Goal: Information Seeking & Learning: Learn about a topic

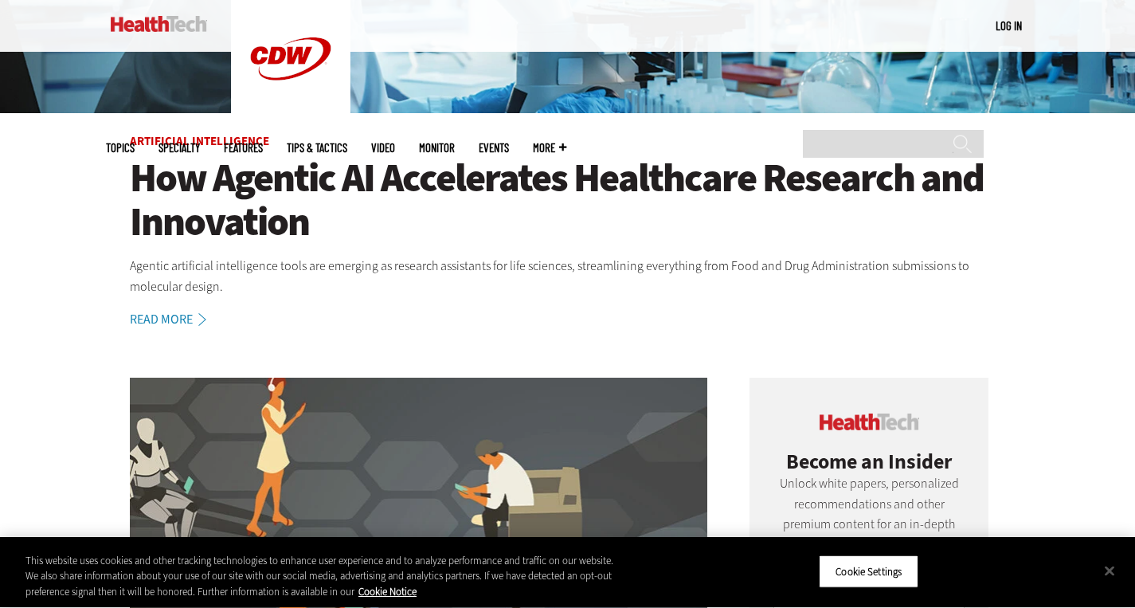
scroll to position [425, 0]
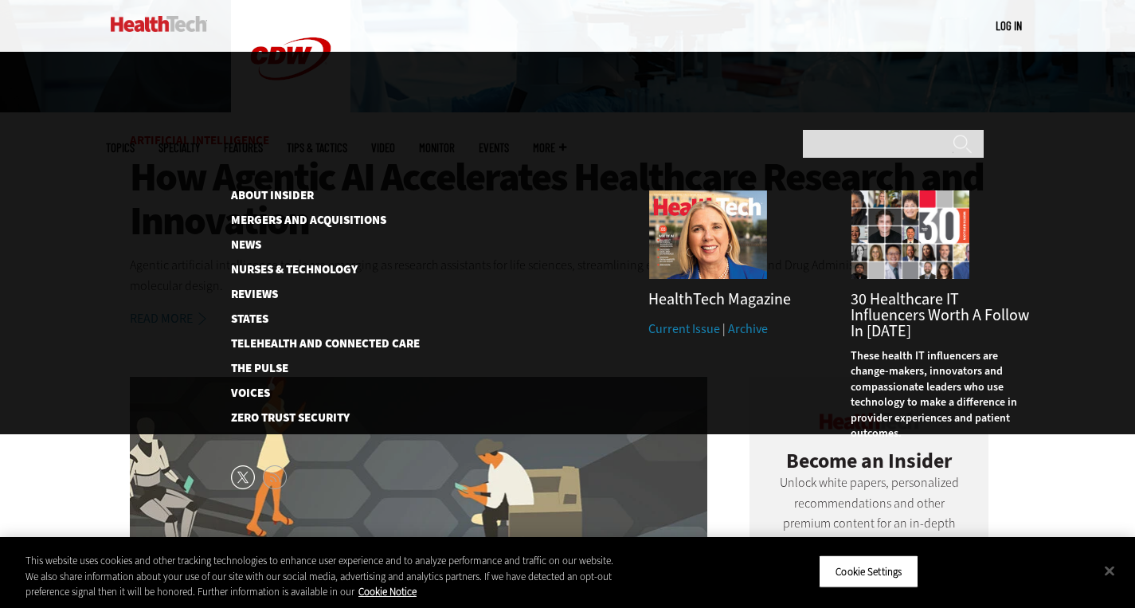
click at [566, 142] on span "More" at bounding box center [549, 148] width 33 height 12
click at [290, 214] on link "Mergers and Acquisitions" at bounding box center [312, 220] width 163 height 12
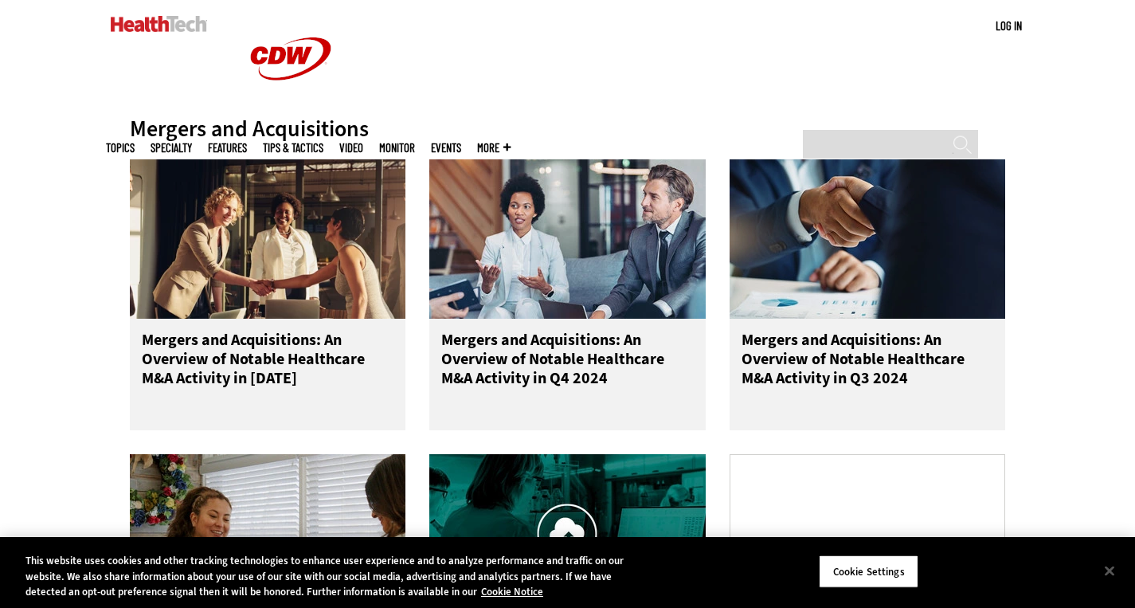
scroll to position [622, 0]
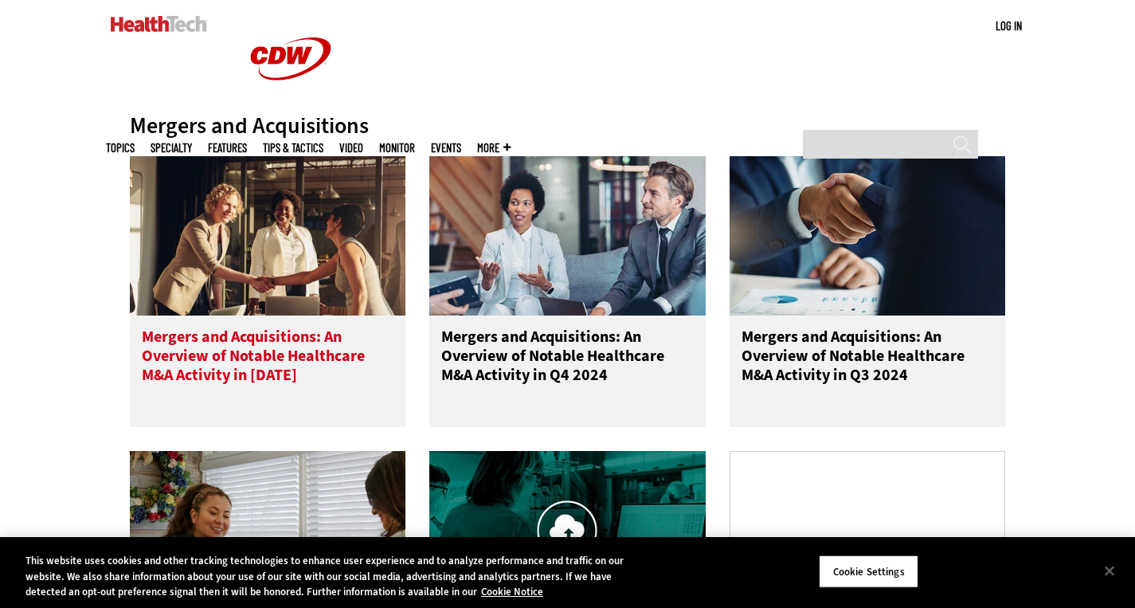
click at [246, 350] on h3 "Mergers and Acquisitions: An Overview of Notable Healthcare M&A Activity in [DA…" at bounding box center [268, 359] width 252 height 64
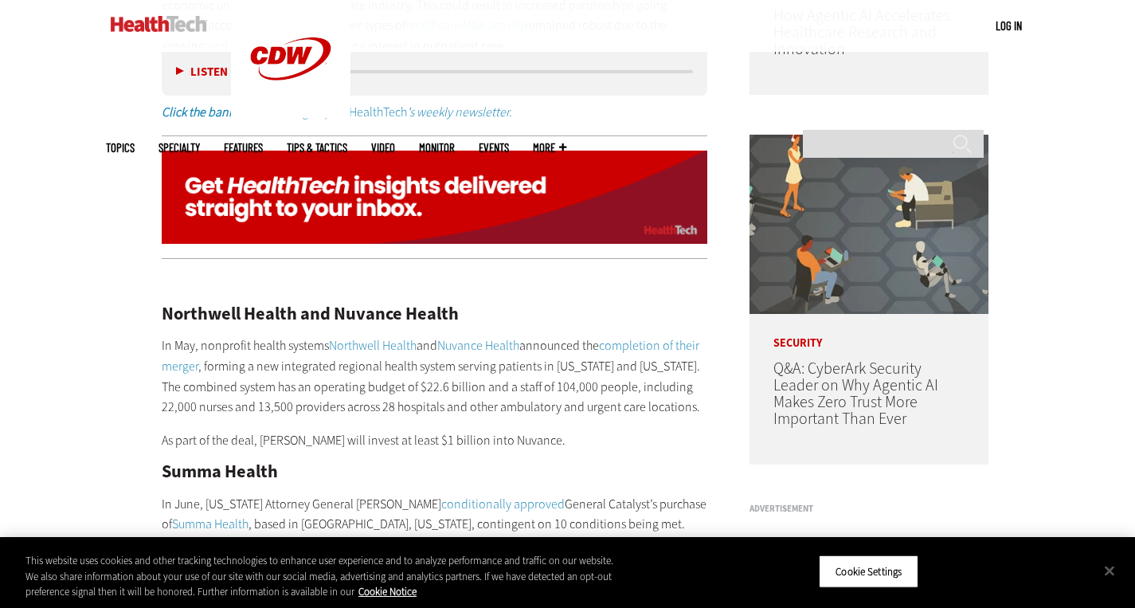
scroll to position [1204, 0]
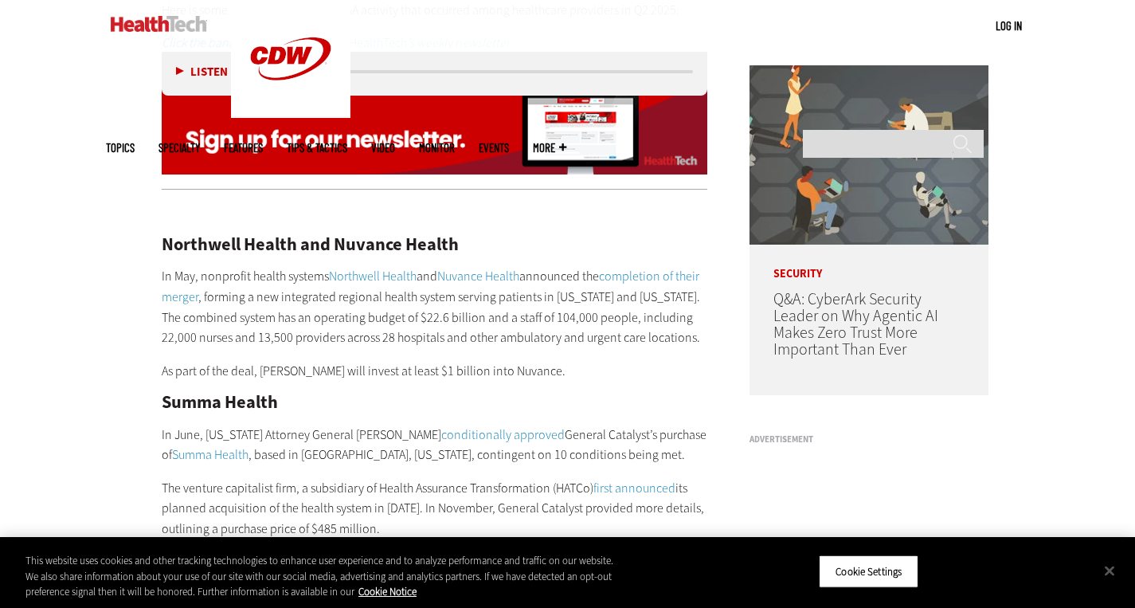
click at [331, 279] on p "In May, nonprofit health systems Northwell Health and Nuvance Health announced …" at bounding box center [435, 306] width 546 height 81
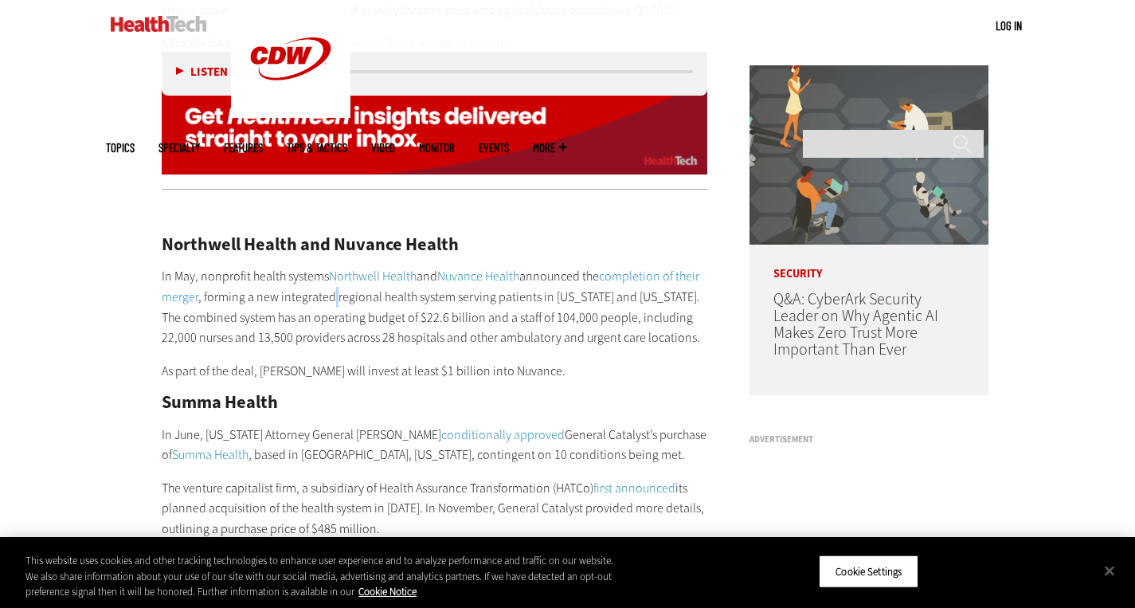
click at [331, 279] on p "In May, nonprofit health systems Northwell Health and Nuvance Health announced …" at bounding box center [435, 306] width 546 height 81
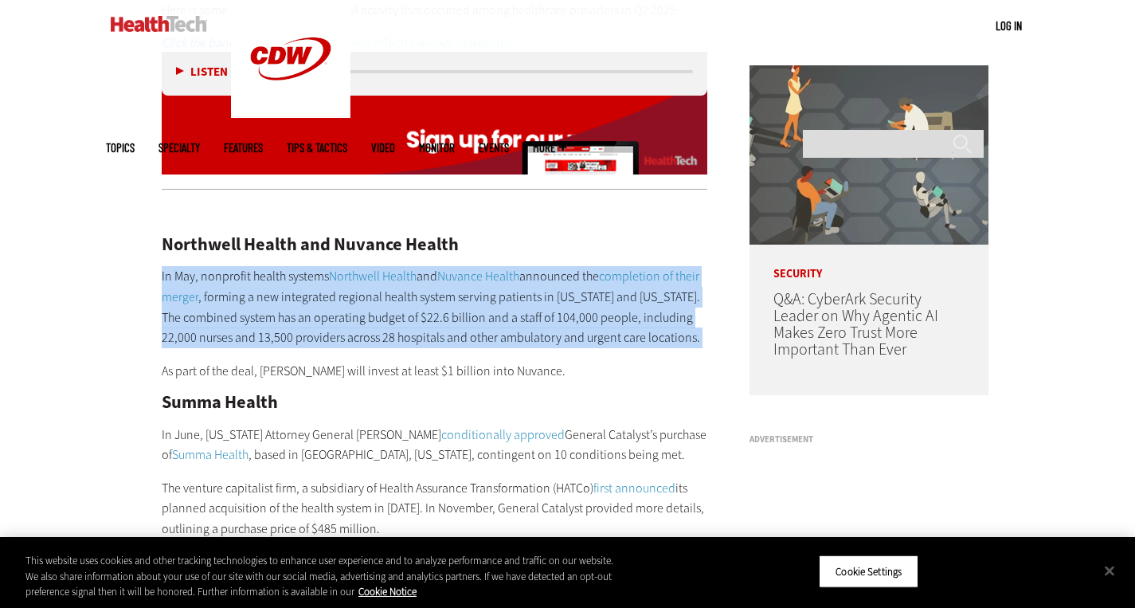
click at [331, 279] on p "In May, nonprofit health systems Northwell Health and Nuvance Health announced …" at bounding box center [435, 306] width 546 height 81
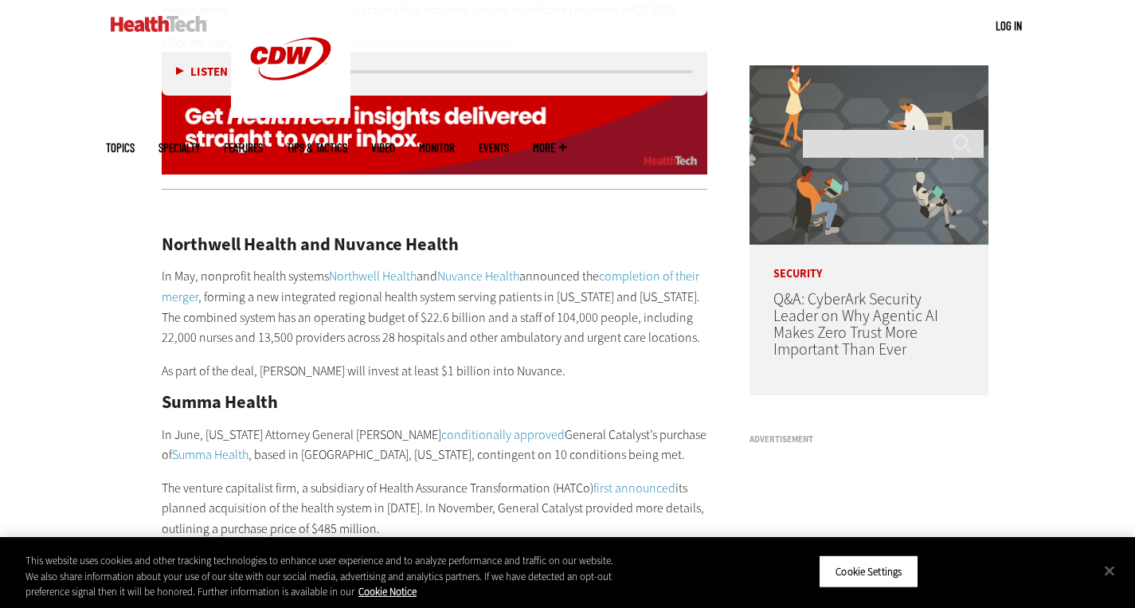
click at [331, 279] on p "In May, nonprofit health systems Northwell Health and Nuvance Health announced …" at bounding box center [435, 306] width 546 height 81
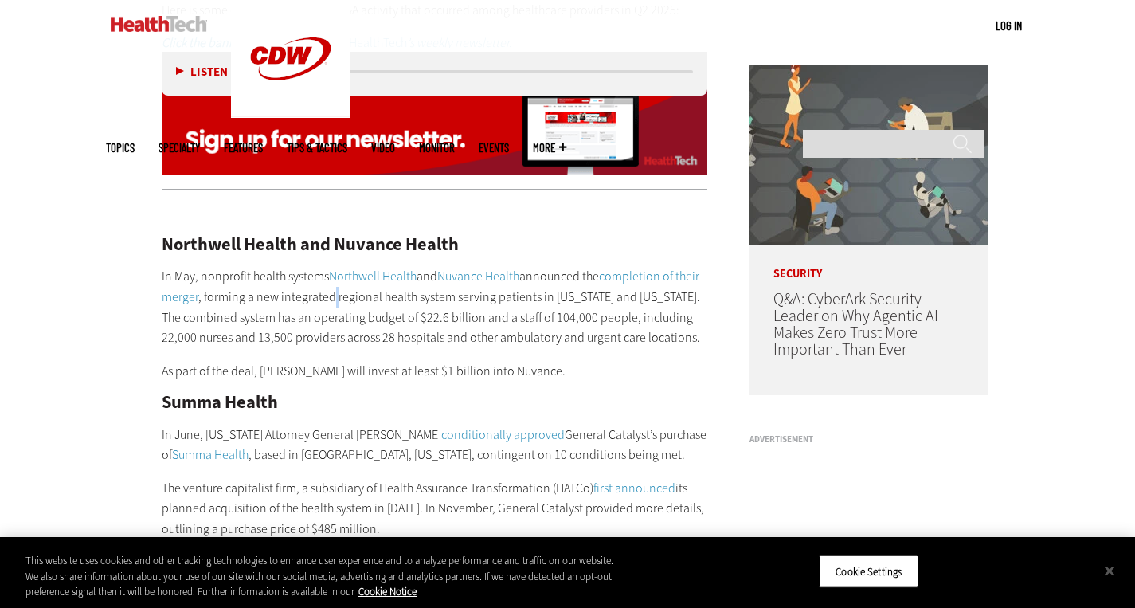
click at [331, 279] on p "In May, nonprofit health systems Northwell Health and Nuvance Health announced …" at bounding box center [435, 306] width 546 height 81
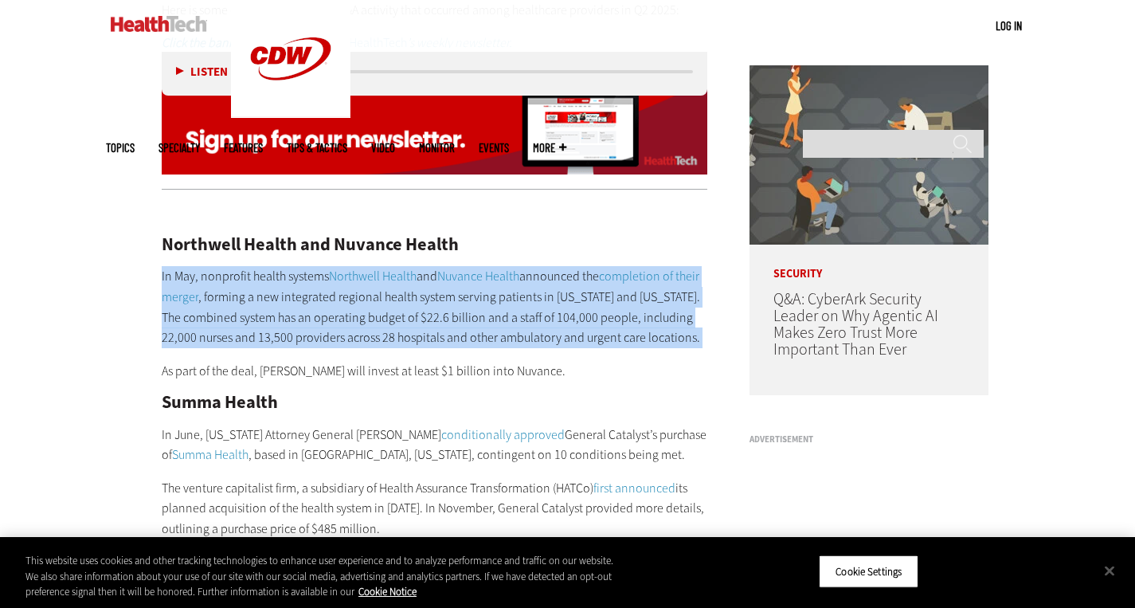
click at [331, 279] on p "In May, nonprofit health systems Northwell Health and Nuvance Health announced …" at bounding box center [435, 306] width 546 height 81
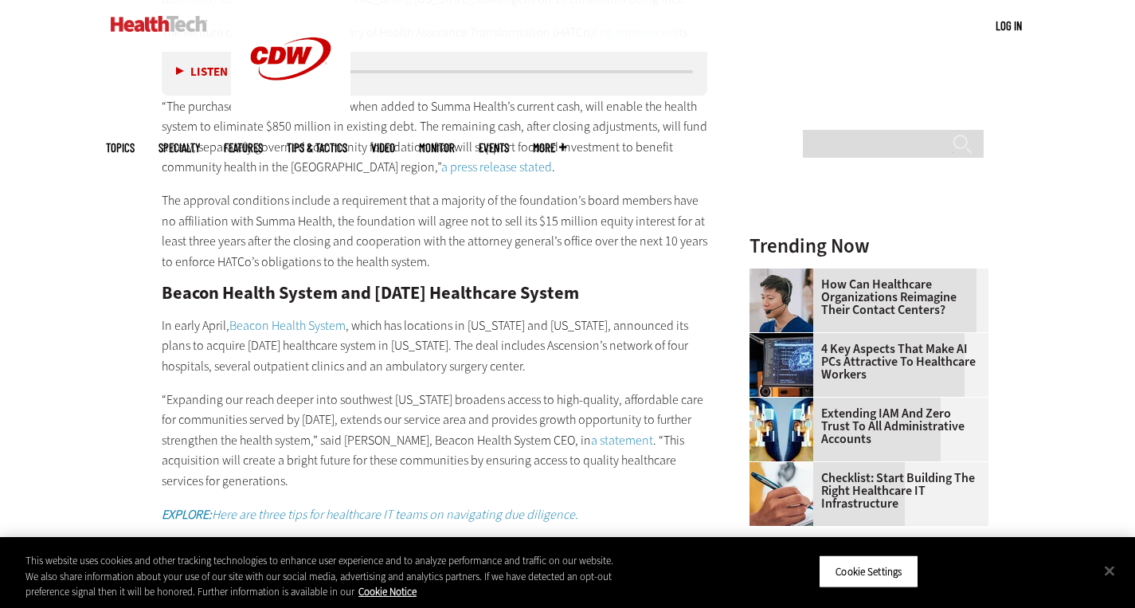
scroll to position [1661, 0]
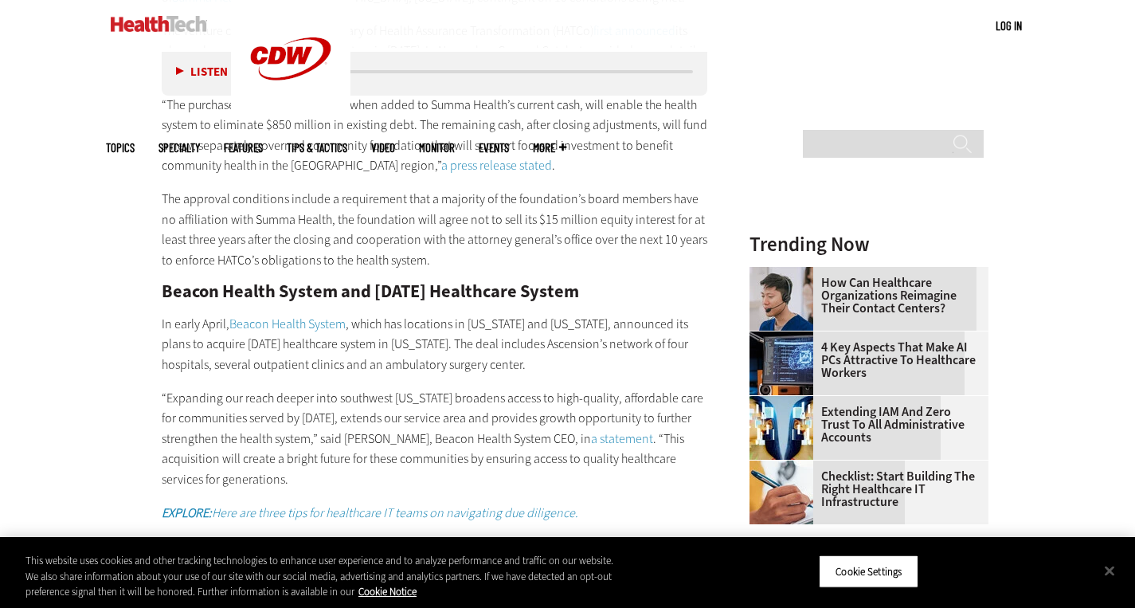
click at [370, 314] on p "In early April, Beacon Health System , which has locations in [US_STATE] and [U…" at bounding box center [435, 344] width 546 height 61
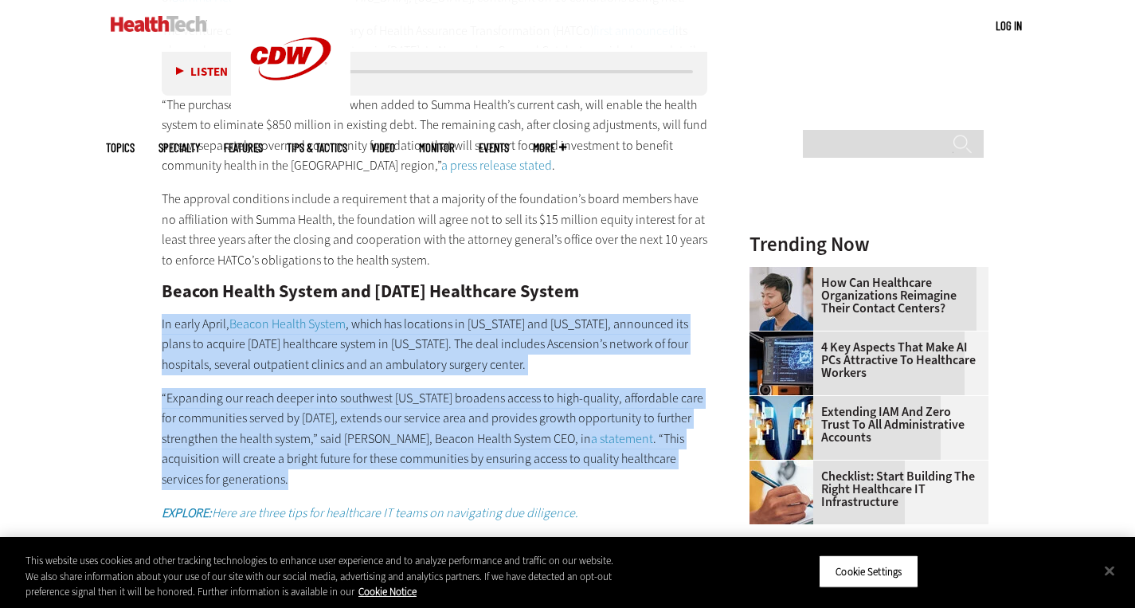
drag, startPoint x: 370, startPoint y: 307, endPoint x: 371, endPoint y: 393, distance: 86.0
click at [371, 393] on p "“Expanding our reach deeper into southwest [US_STATE] broadens access to high-q…" at bounding box center [435, 439] width 546 height 102
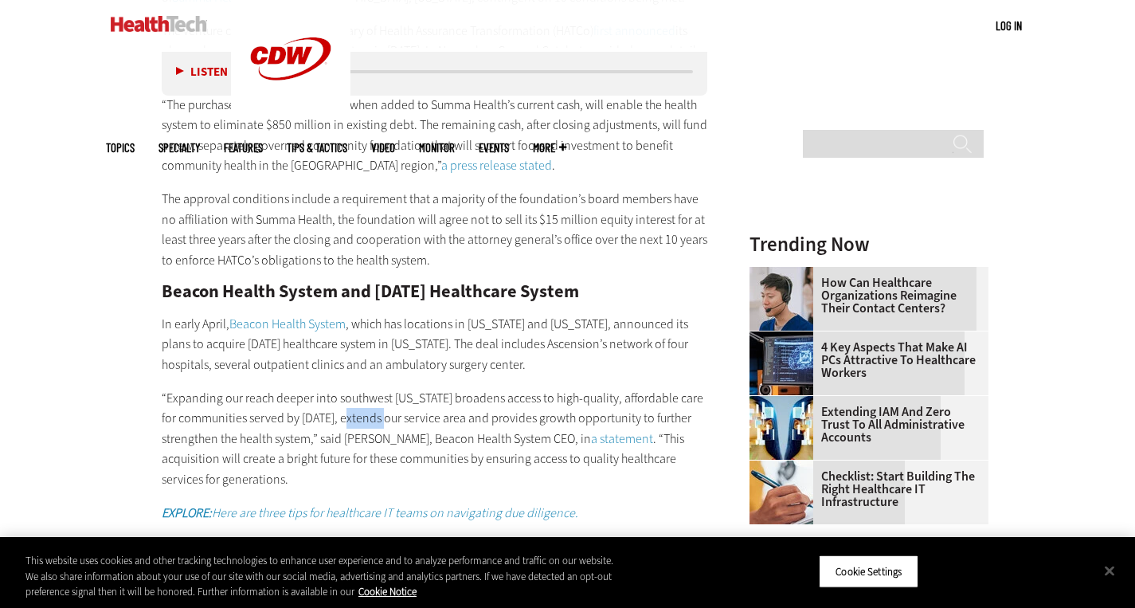
click at [371, 393] on p "“Expanding our reach deeper into southwest [US_STATE] broadens access to high-q…" at bounding box center [435, 439] width 546 height 102
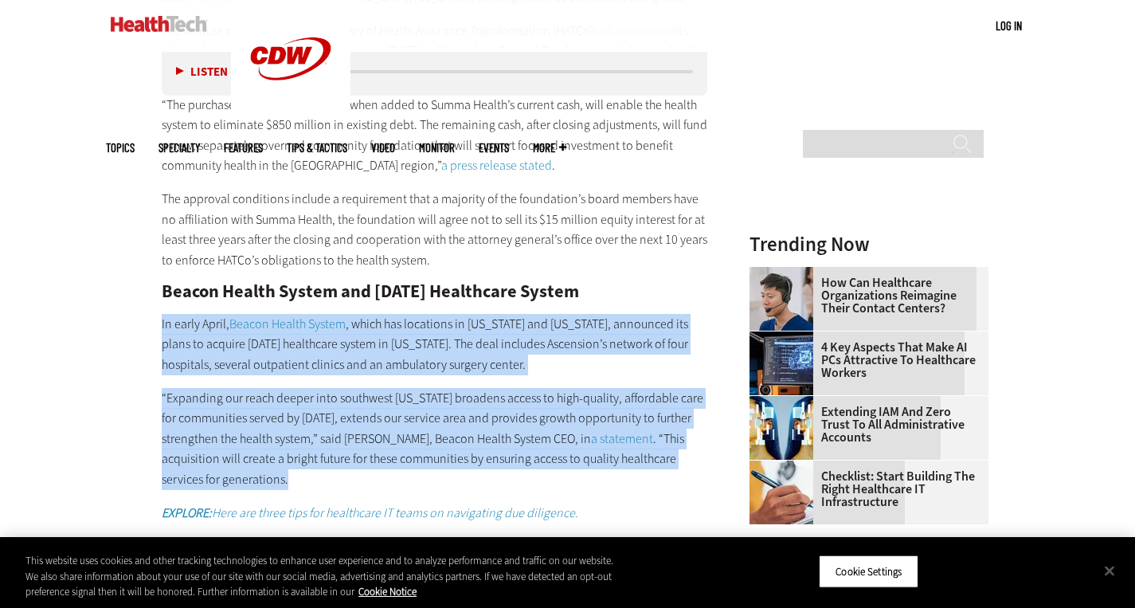
drag, startPoint x: 371, startPoint y: 393, endPoint x: 378, endPoint y: 340, distance: 53.1
click at [378, 340] on p "In early April, Beacon Health System , which has locations in [US_STATE] and [U…" at bounding box center [435, 344] width 546 height 61
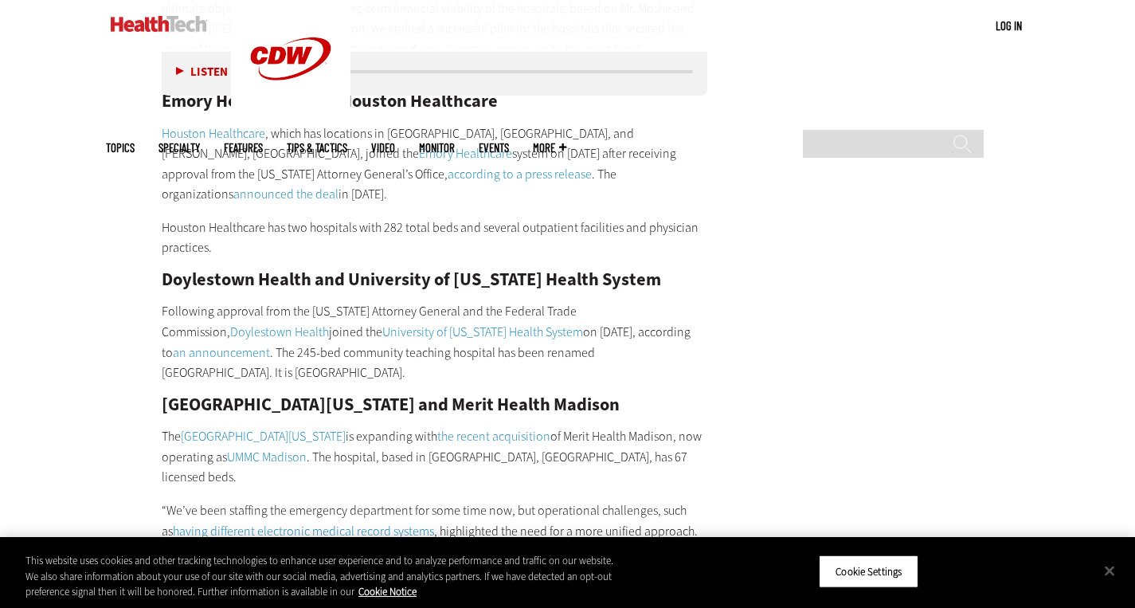
scroll to position [2480, 0]
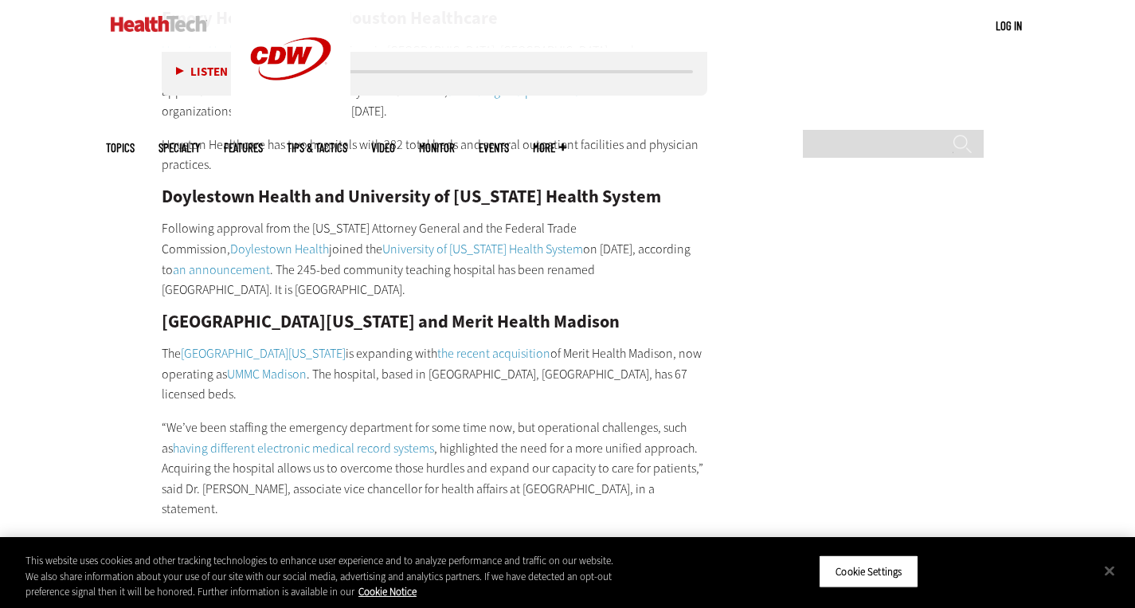
click at [427, 218] on p "Following approval from the [US_STATE] Attorney General and the Federal Trade C…" at bounding box center [435, 258] width 546 height 81
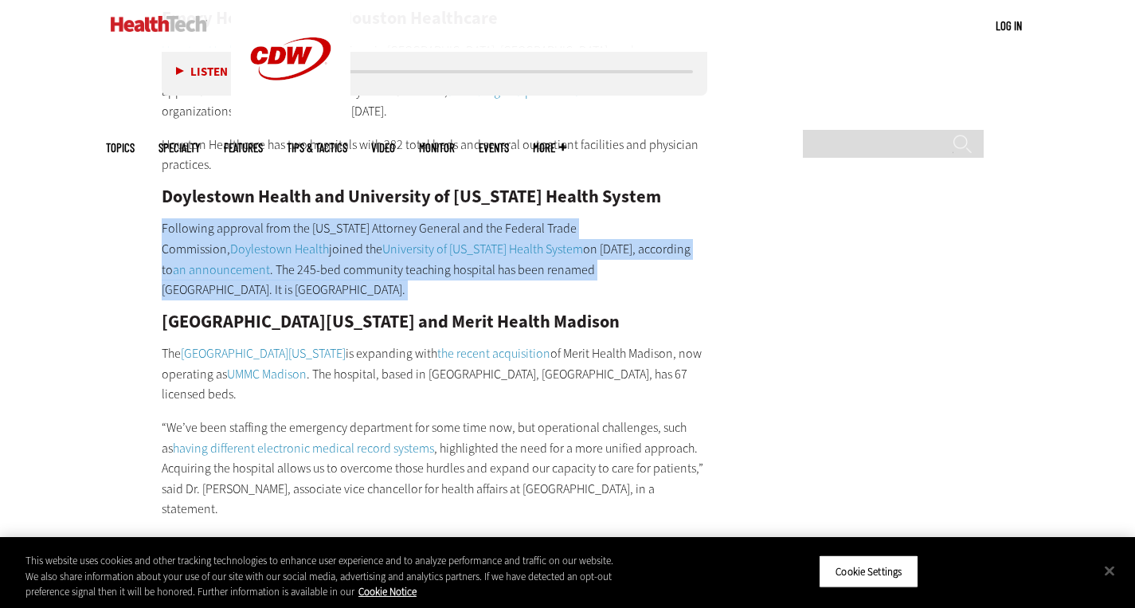
click at [427, 218] on p "Following approval from the [US_STATE] Attorney General and the Federal Trade C…" at bounding box center [435, 258] width 546 height 81
click at [424, 218] on p "Following approval from the [US_STATE] Attorney General and the Federal Trade C…" at bounding box center [435, 258] width 546 height 81
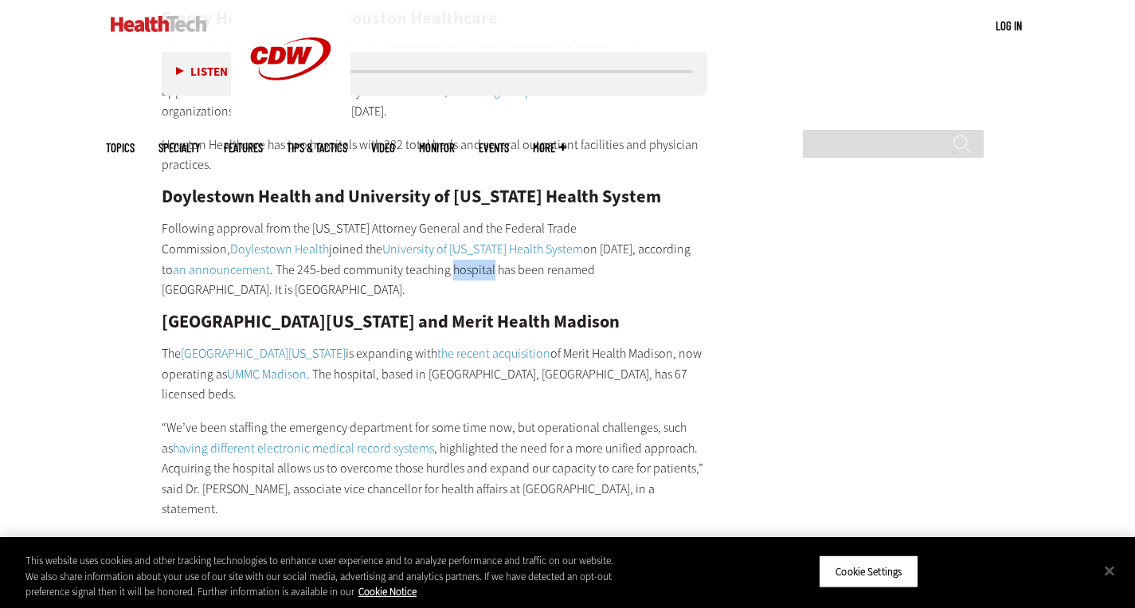
click at [424, 218] on p "Following approval from the [US_STATE] Attorney General and the Federal Trade C…" at bounding box center [435, 258] width 546 height 81
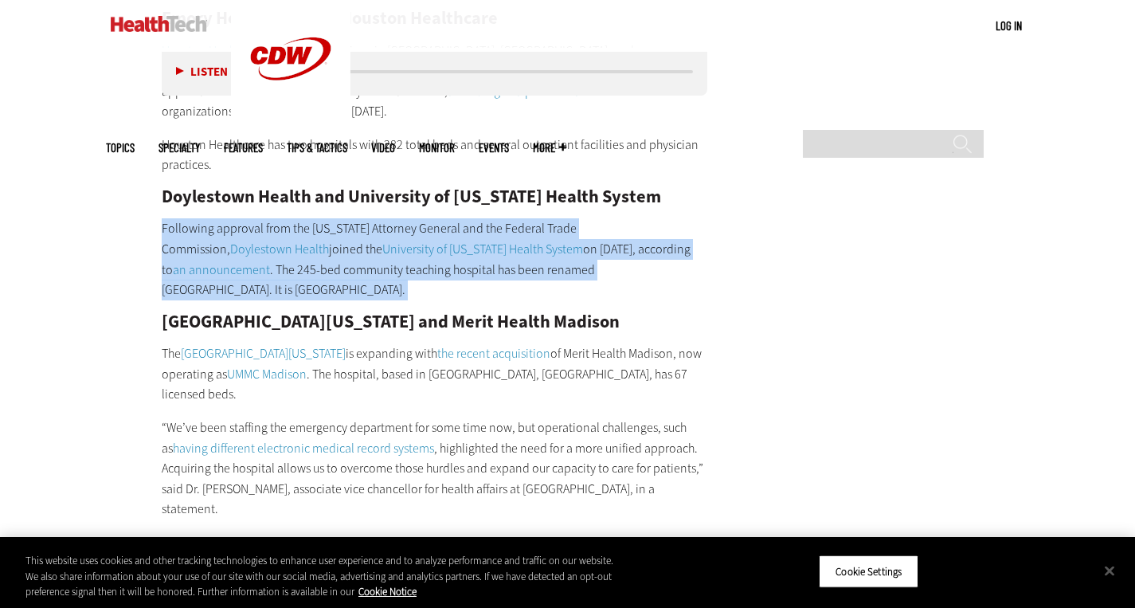
click at [424, 218] on p "Following approval from the [US_STATE] Attorney General and the Federal Trade C…" at bounding box center [435, 258] width 546 height 81
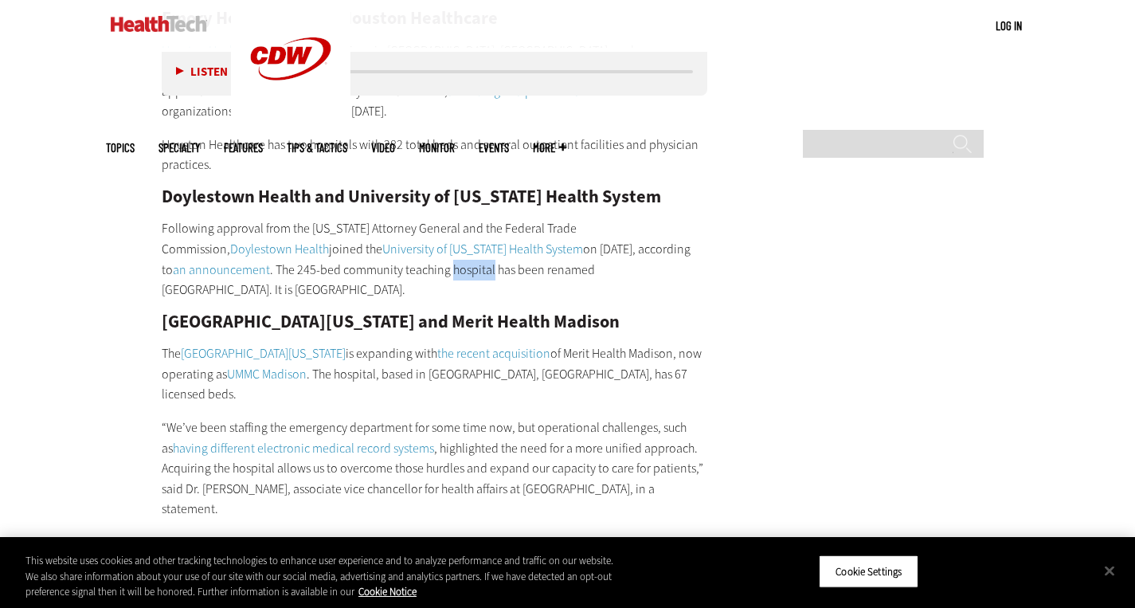
click at [424, 218] on p "Following approval from the [US_STATE] Attorney General and the Federal Trade C…" at bounding box center [435, 258] width 546 height 81
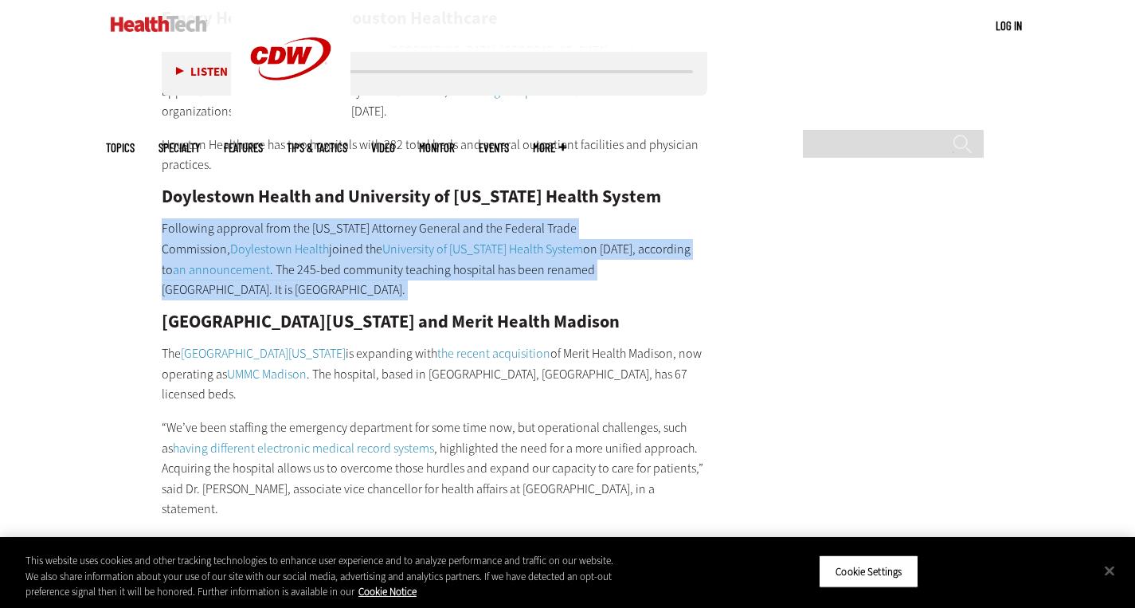
click at [424, 218] on p "Following approval from the [US_STATE] Attorney General and the Federal Trade C…" at bounding box center [435, 258] width 546 height 81
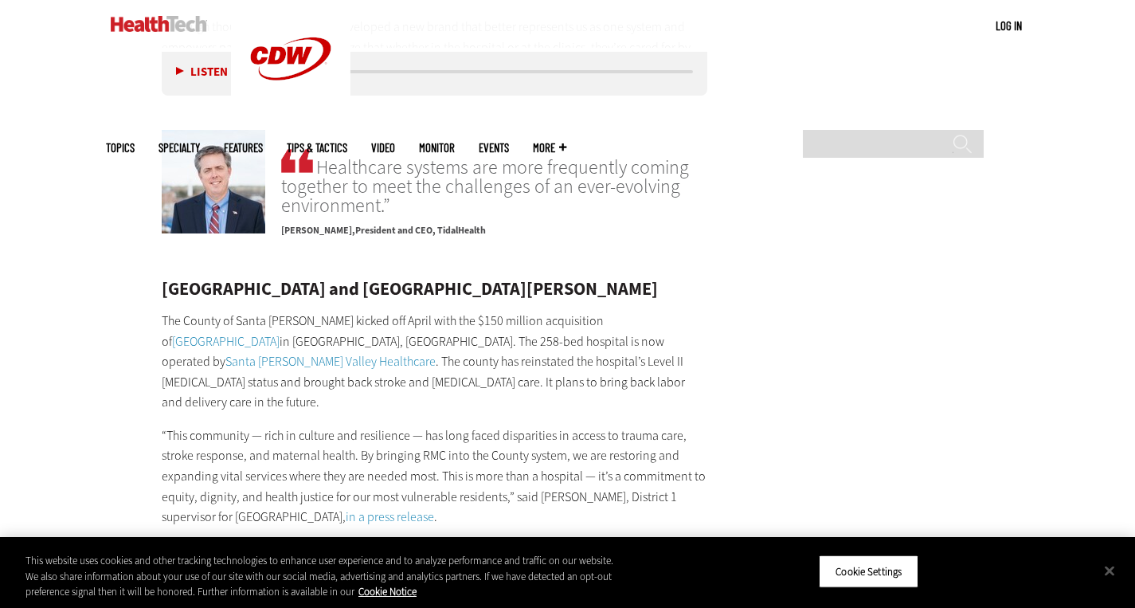
scroll to position [3365, 0]
click at [135, 142] on span "Topics" at bounding box center [120, 148] width 29 height 12
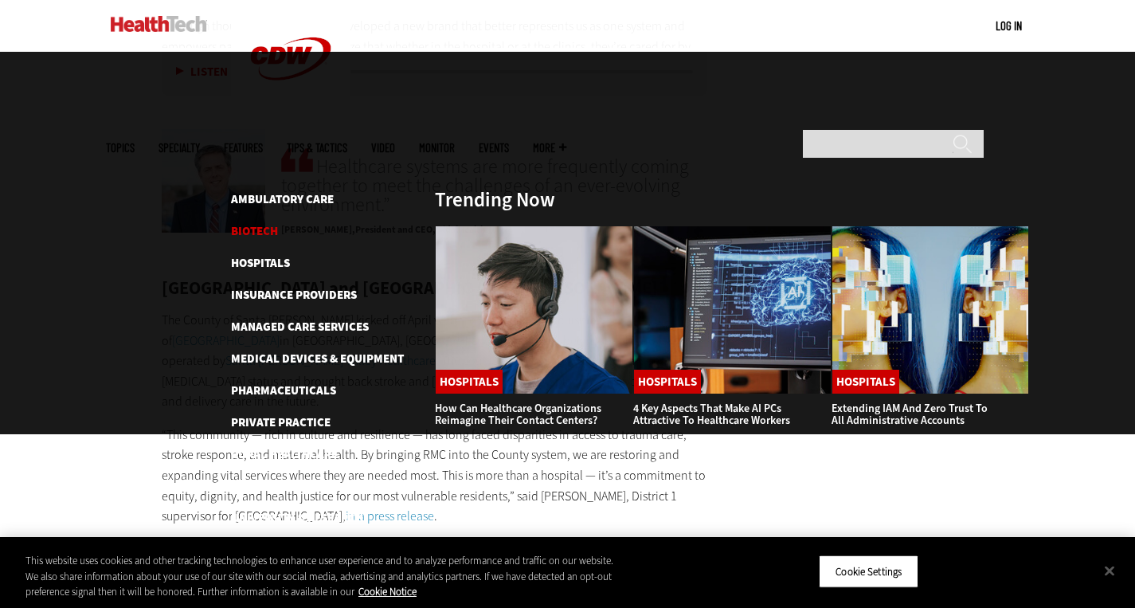
click at [265, 223] on link "Biotech" at bounding box center [254, 231] width 47 height 16
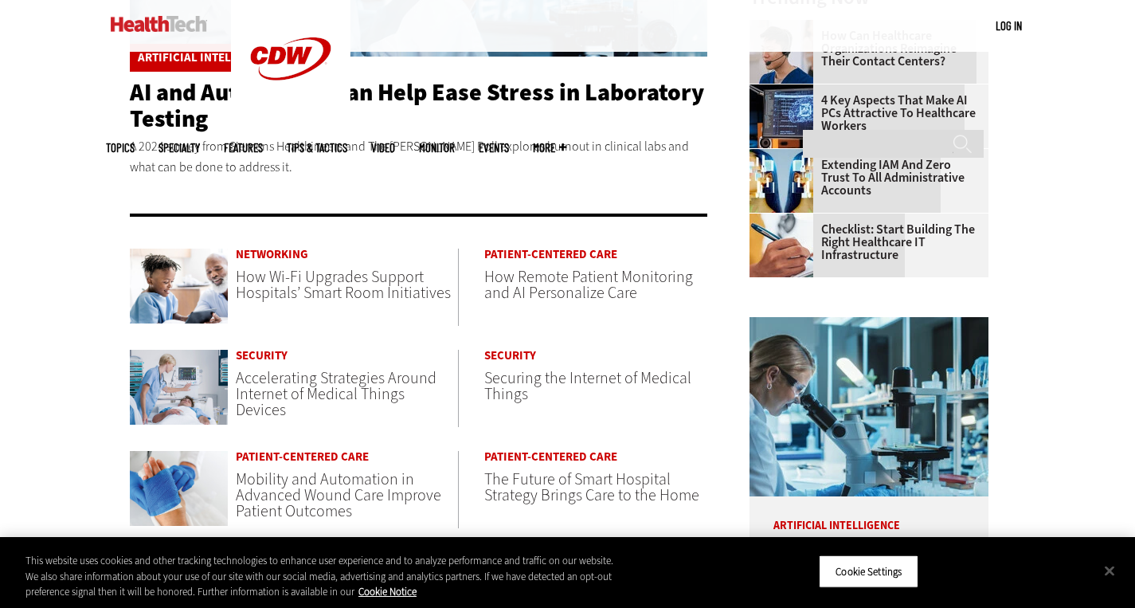
scroll to position [554, 0]
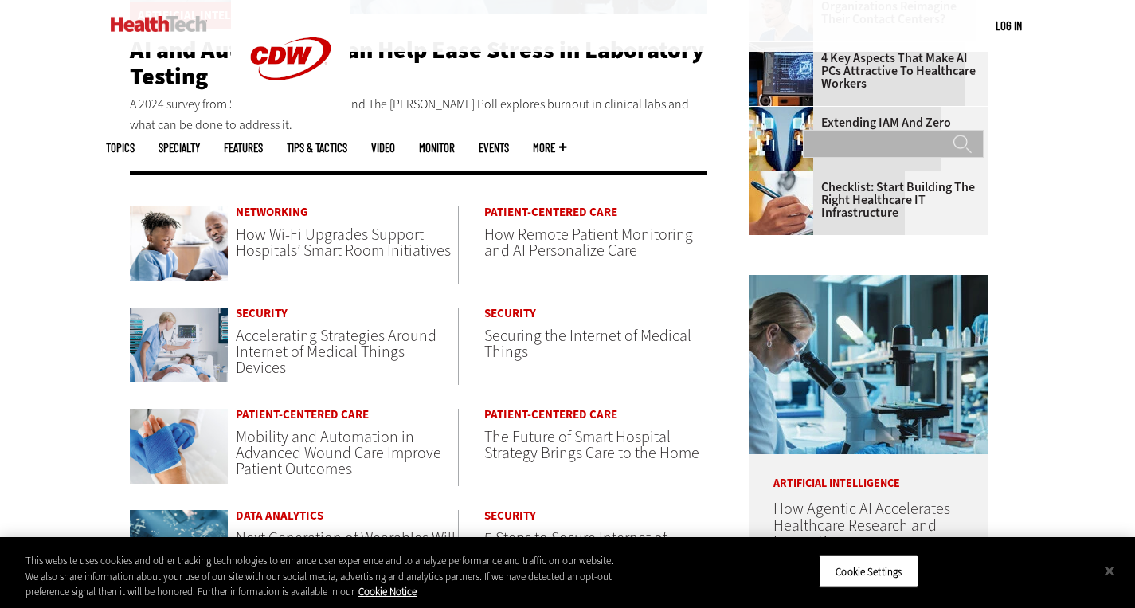
click at [847, 130] on input "Search" at bounding box center [893, 144] width 181 height 28
type input "*******"
click at [953, 134] on input "******" at bounding box center [962, 150] width 19 height 32
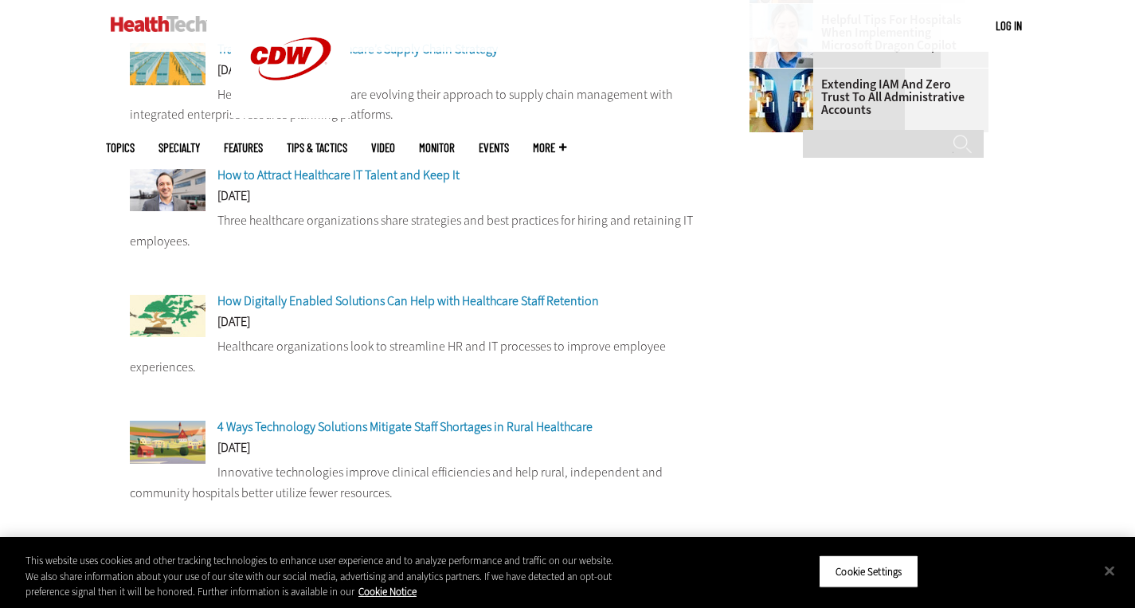
scroll to position [778, 0]
